Goal: Transaction & Acquisition: Obtain resource

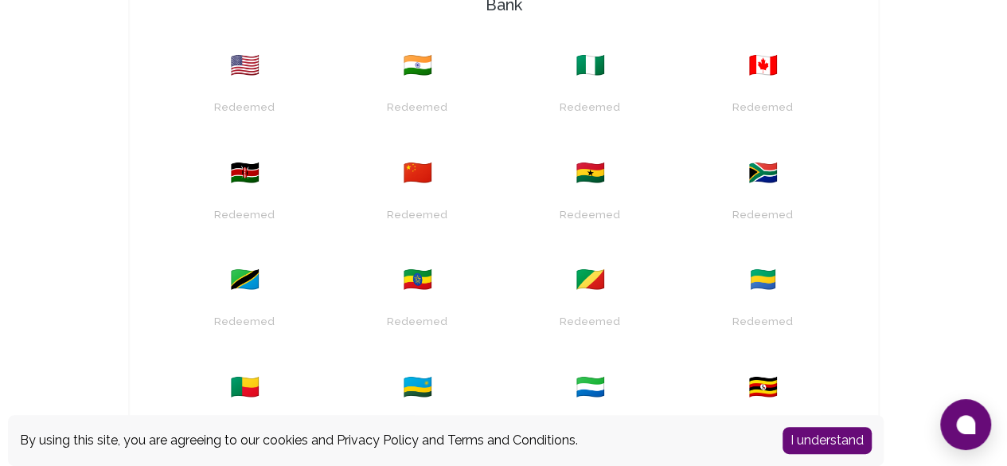
scroll to position [541, 0]
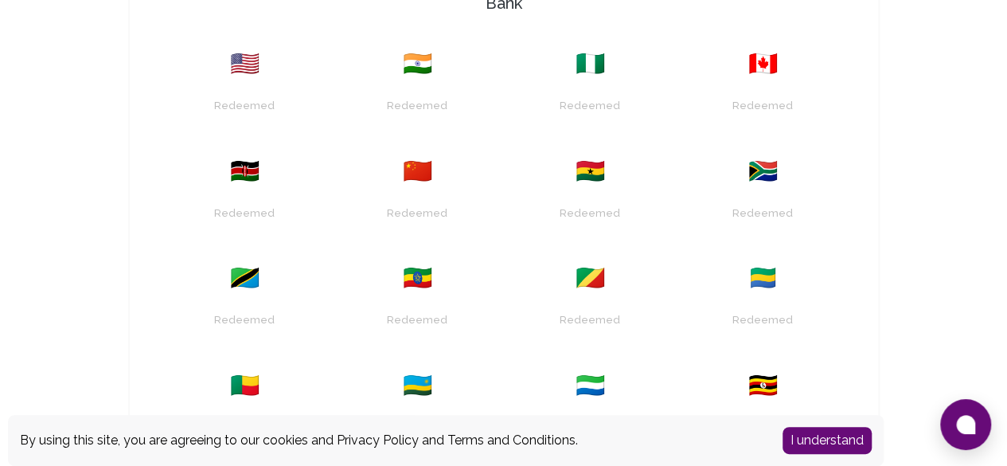
click at [432, 371] on span "🇷🇼" at bounding box center [417, 385] width 29 height 29
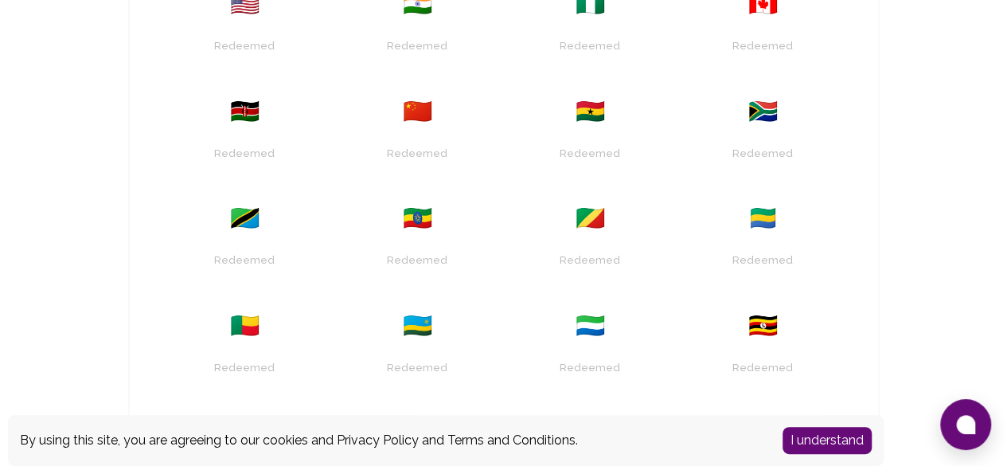
scroll to position [603, 0]
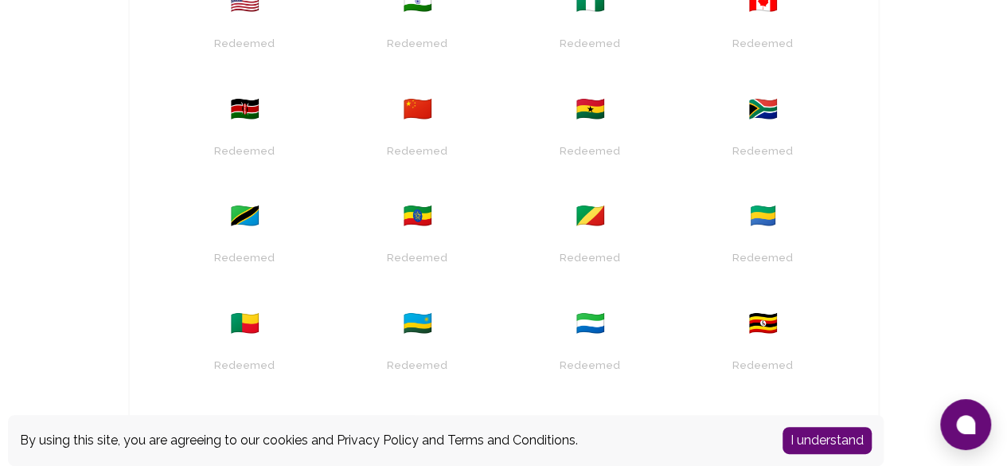
click at [802, 434] on button "I understand" at bounding box center [827, 440] width 89 height 27
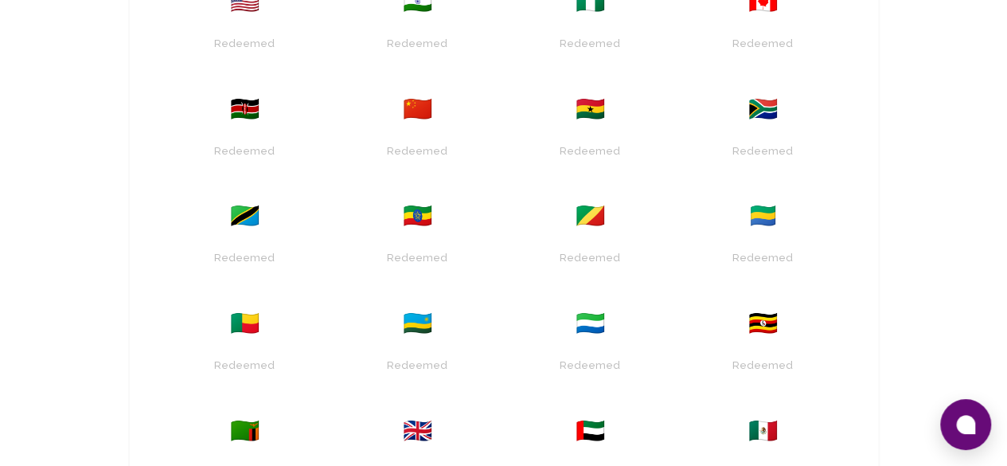
click at [853, 55] on div "🇺🇸 Redeemed 🇮🇳 Redeemed 🇳🇬 Redeemed 🇨🇦 Redeemed 🇰🇪 Redeemed 🇨🇳 Redeemed 🇬🇭 Rede…" at bounding box center [503, 293] width 697 height 656
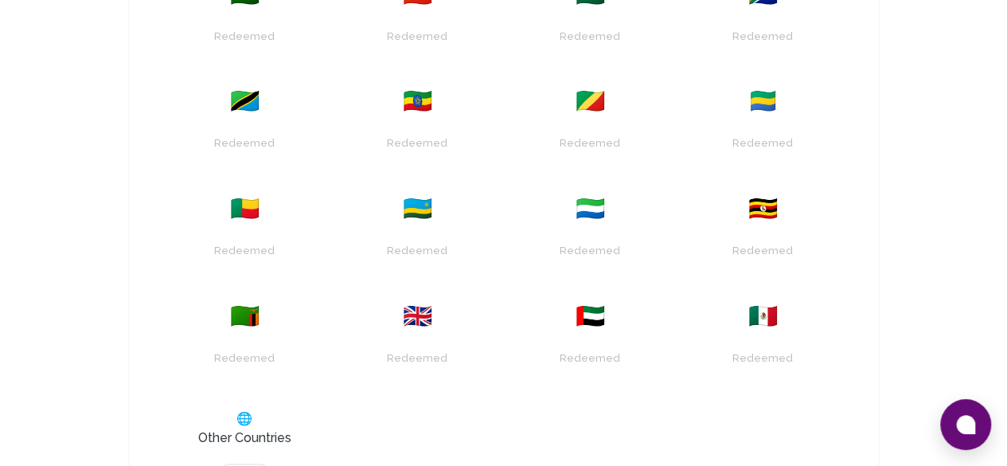
scroll to position [716, 0]
click at [168, 448] on div at bounding box center [245, 466] width 154 height 37
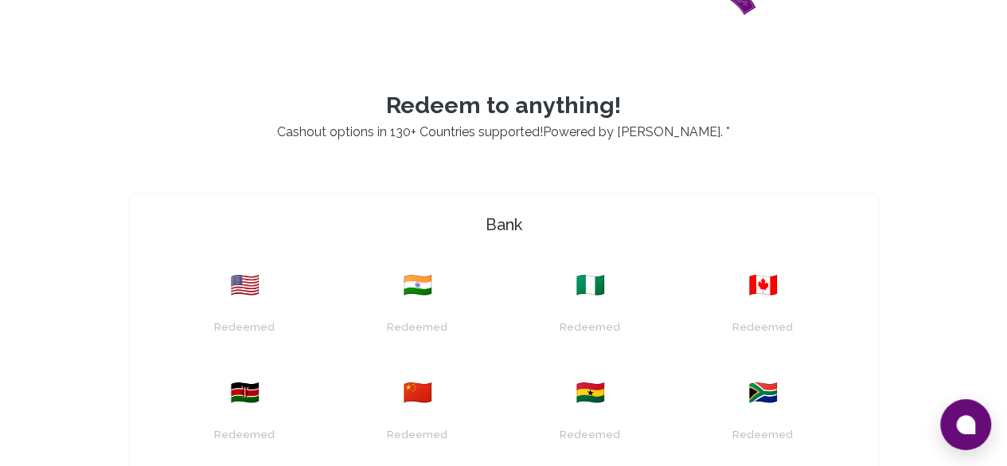
scroll to position [344, 0]
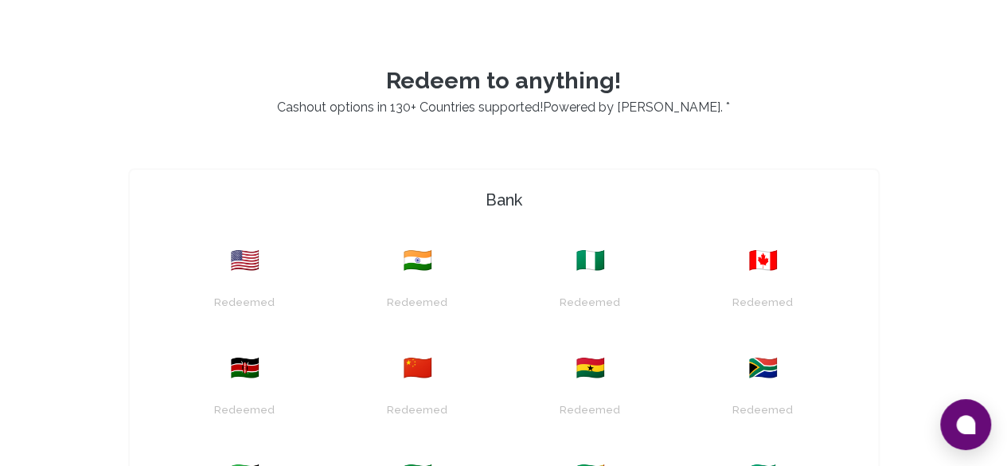
click at [576, 265] on span "🇳🇬" at bounding box center [590, 260] width 29 height 29
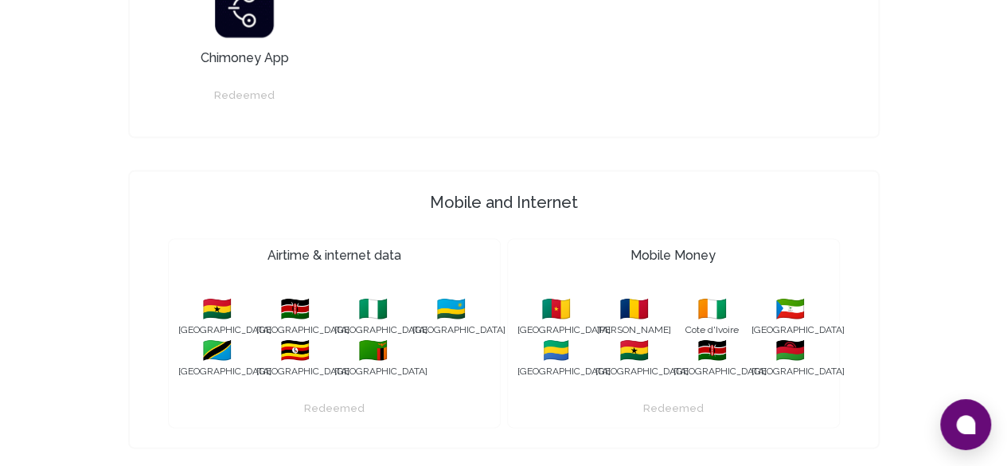
scroll to position [1605, 0]
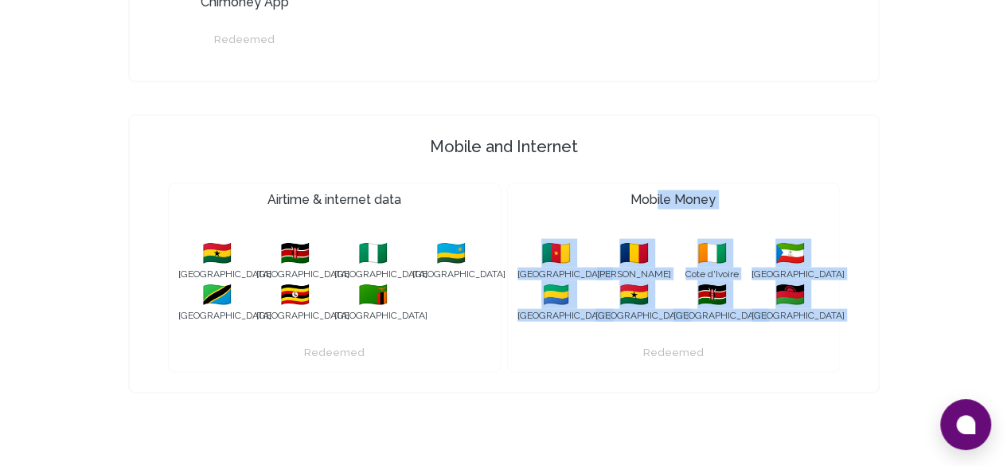
drag, startPoint x: 697, startPoint y: 87, endPoint x: 723, endPoint y: 256, distance: 171.5
click at [723, 256] on div "Mobile Money 🇨🇲 Cameroon 🇹🇩 Chad 🇨🇮 Cote d'Ivoire 🇬🇶 Equatorial Guinea 🇬🇦 Gabon…" at bounding box center [673, 277] width 333 height 189
click at [708, 341] on div "Redeemed" at bounding box center [673, 353] width 68 height 25
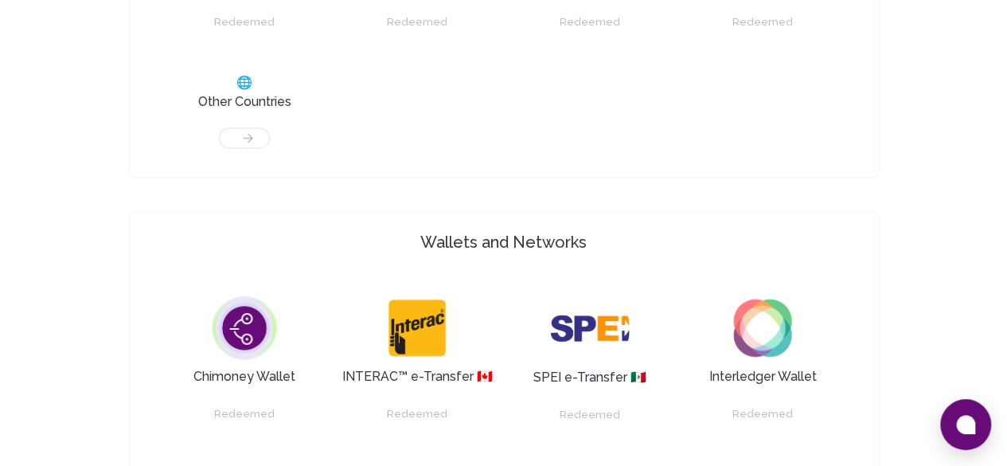
scroll to position [1052, 0]
click at [205, 289] on img at bounding box center [245, 329] width 80 height 80
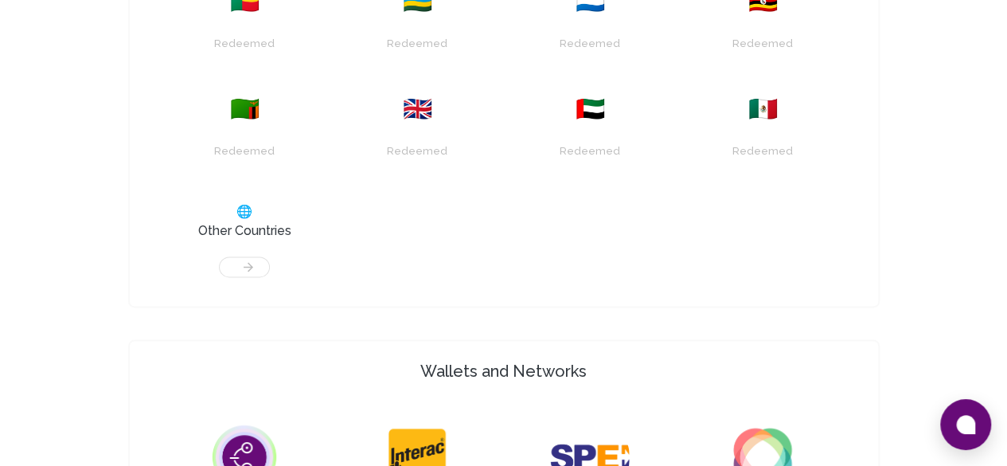
scroll to position [923, 0]
click at [168, 241] on div at bounding box center [245, 259] width 154 height 37
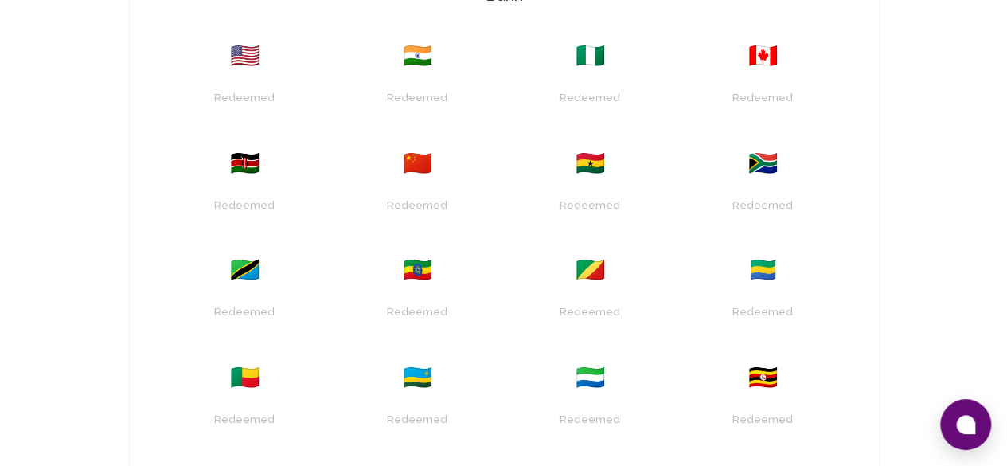
scroll to position [548, 0]
click at [432, 364] on span "🇷🇼" at bounding box center [417, 378] width 29 height 29
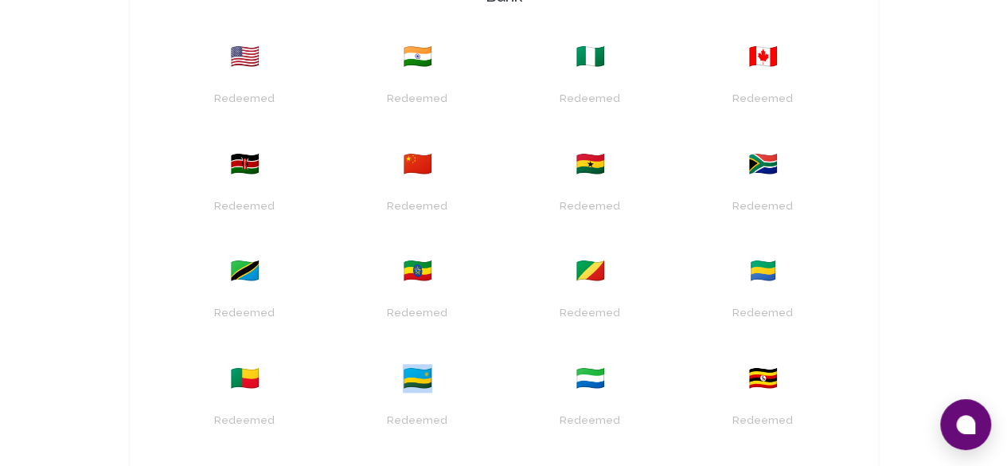
click at [432, 364] on span "🇷🇼" at bounding box center [417, 378] width 29 height 29
click at [494, 392] on div "Redeemed" at bounding box center [418, 412] width 154 height 41
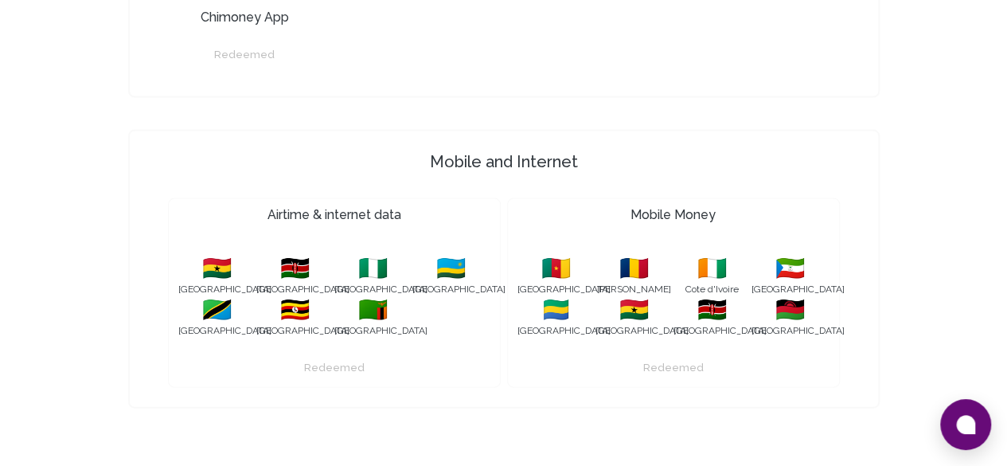
scroll to position [1605, 0]
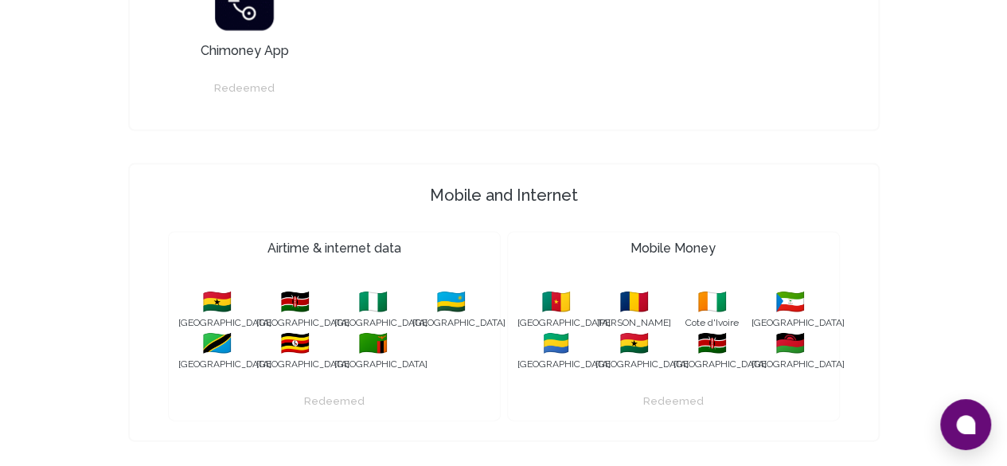
scroll to position [1557, 0]
